Goal: Transaction & Acquisition: Purchase product/service

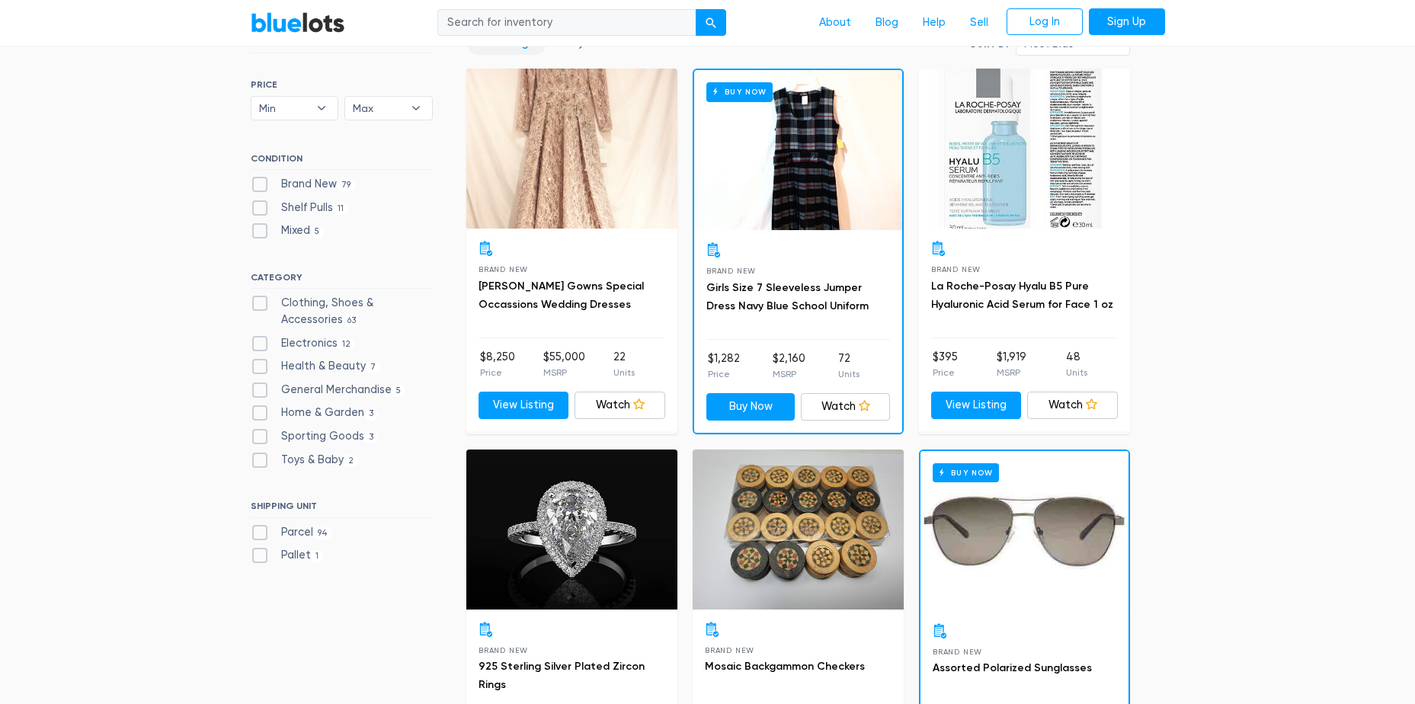
scroll to position [229, 0]
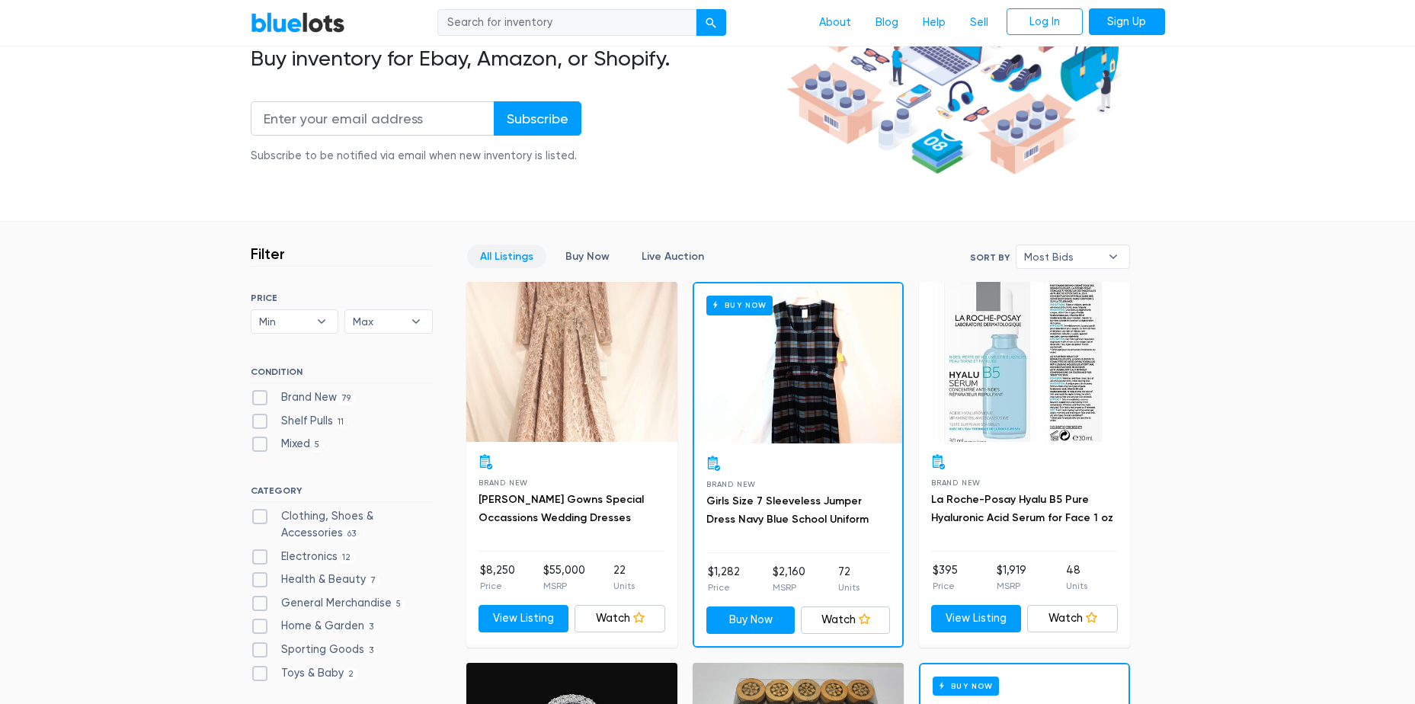
click at [495, 15] on input "search" at bounding box center [566, 22] width 259 height 27
type input "tv mounts"
click at [696, 9] on button "submit" at bounding box center [711, 22] width 30 height 27
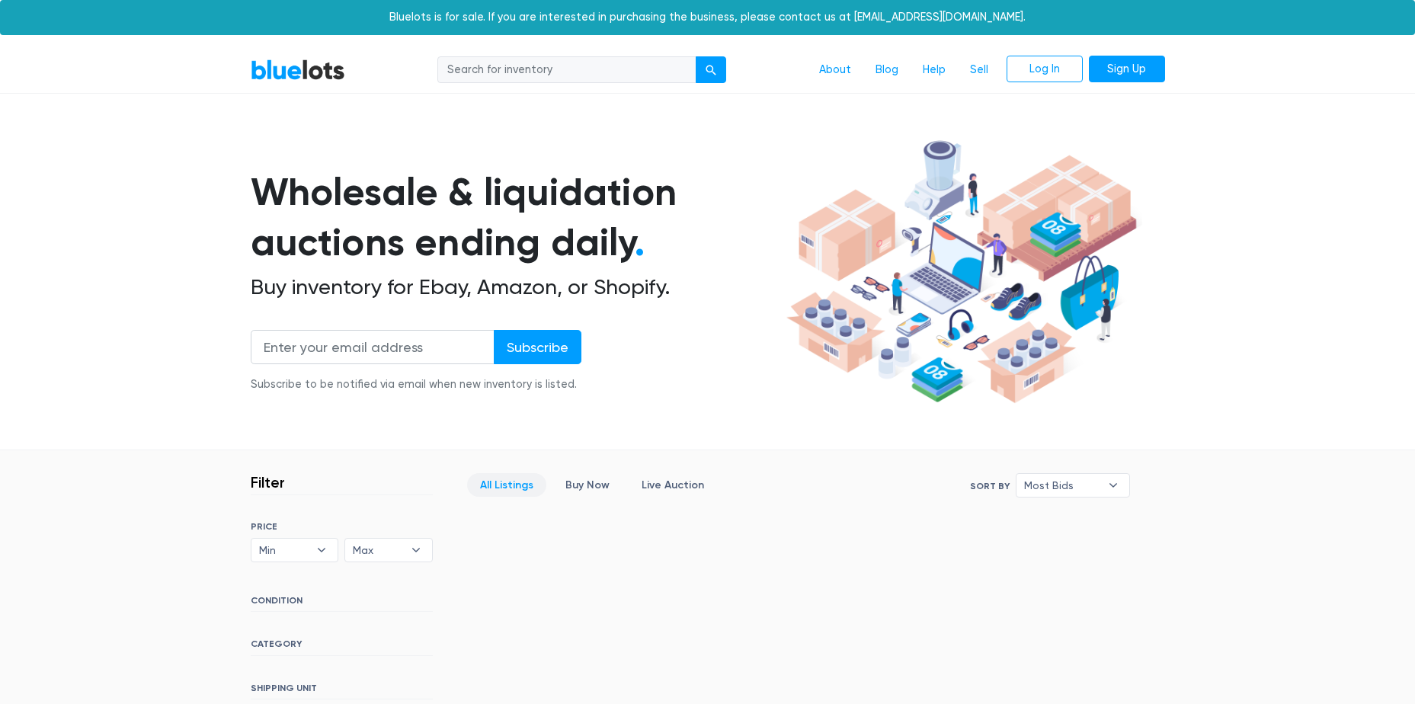
click at [297, 53] on nav "BlueLots About Blog Help Sell Log In Sign Up" at bounding box center [707, 70] width 1415 height 46
click at [288, 75] on link "BlueLots" at bounding box center [298, 70] width 94 height 22
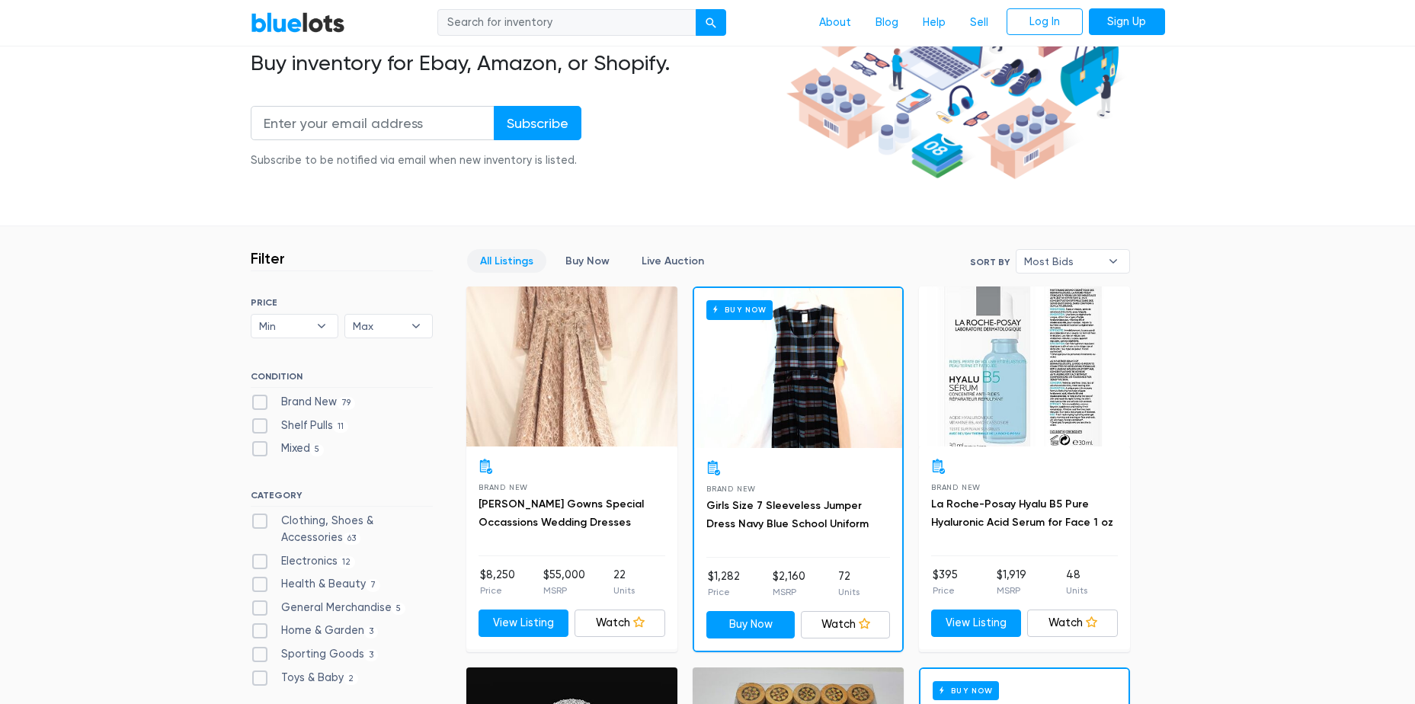
scroll to position [381, 0]
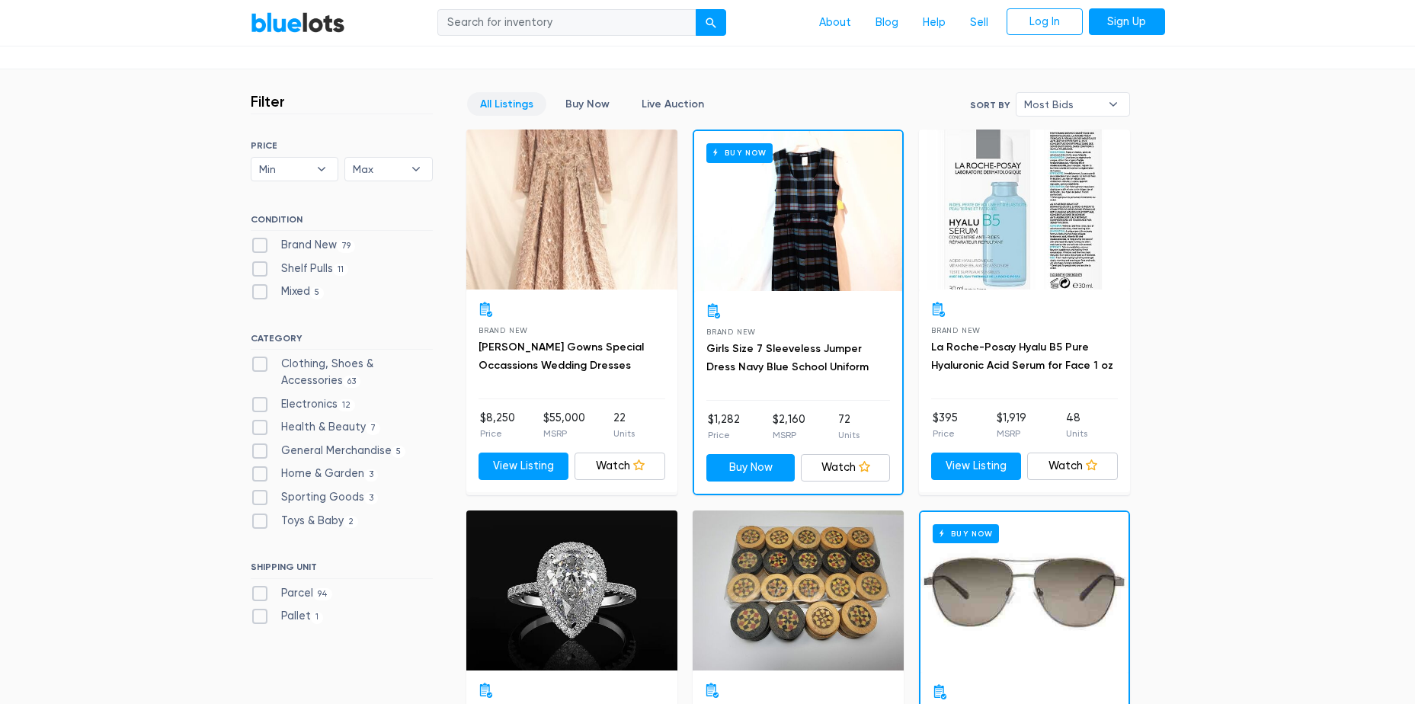
click at [371, 452] on label "General Merchandise 5" at bounding box center [328, 451] width 155 height 17
click at [261, 452] on Merchandise"] "General Merchandise 5" at bounding box center [256, 448] width 10 height 10
checkbox Merchandise"] "true"
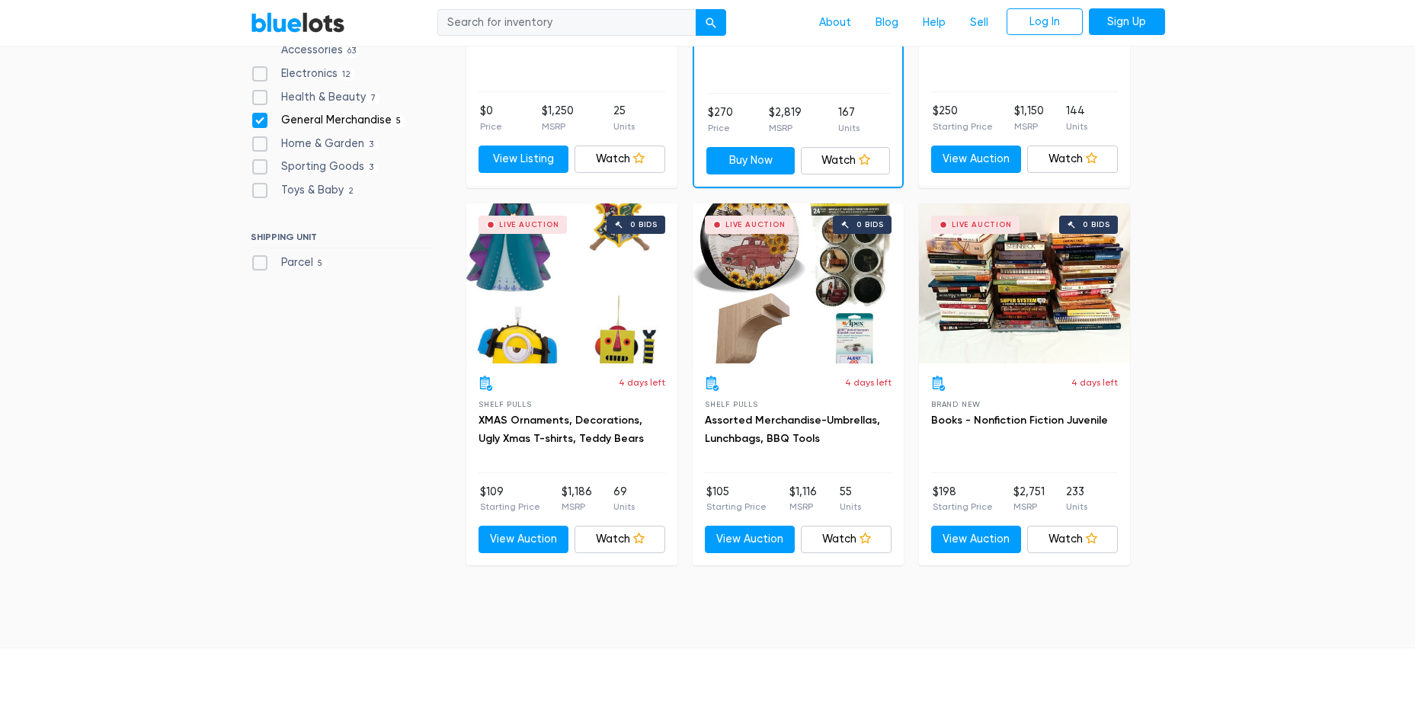
scroll to position [867, 0]
